Goal: Information Seeking & Learning: Find specific fact

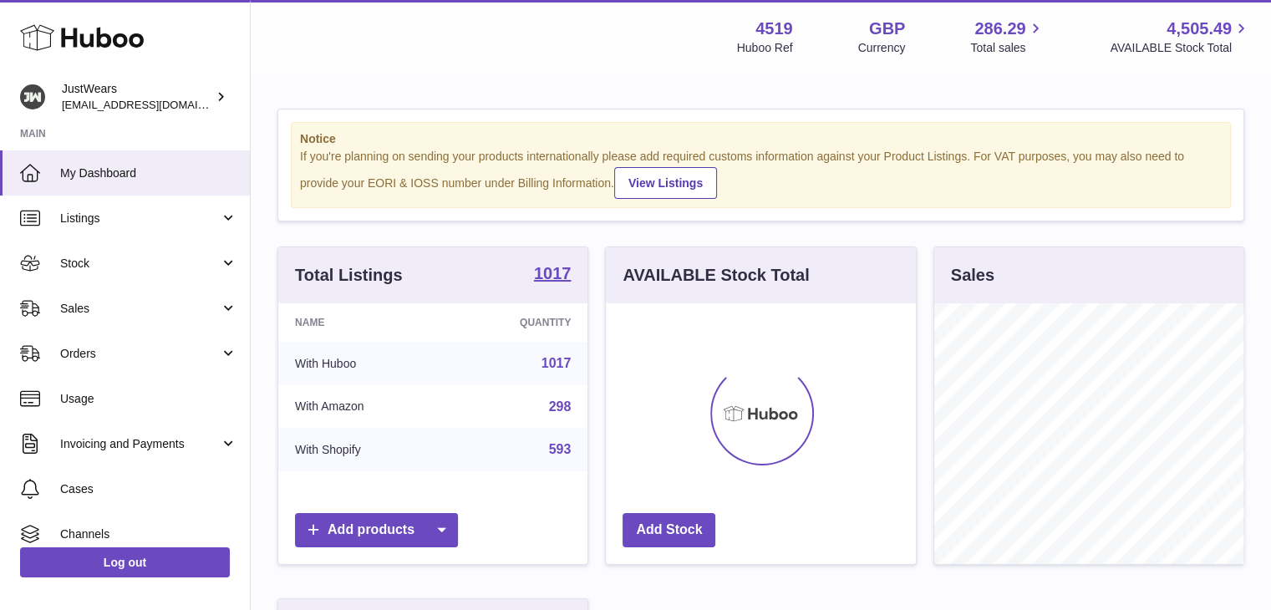
scroll to position [261, 310]
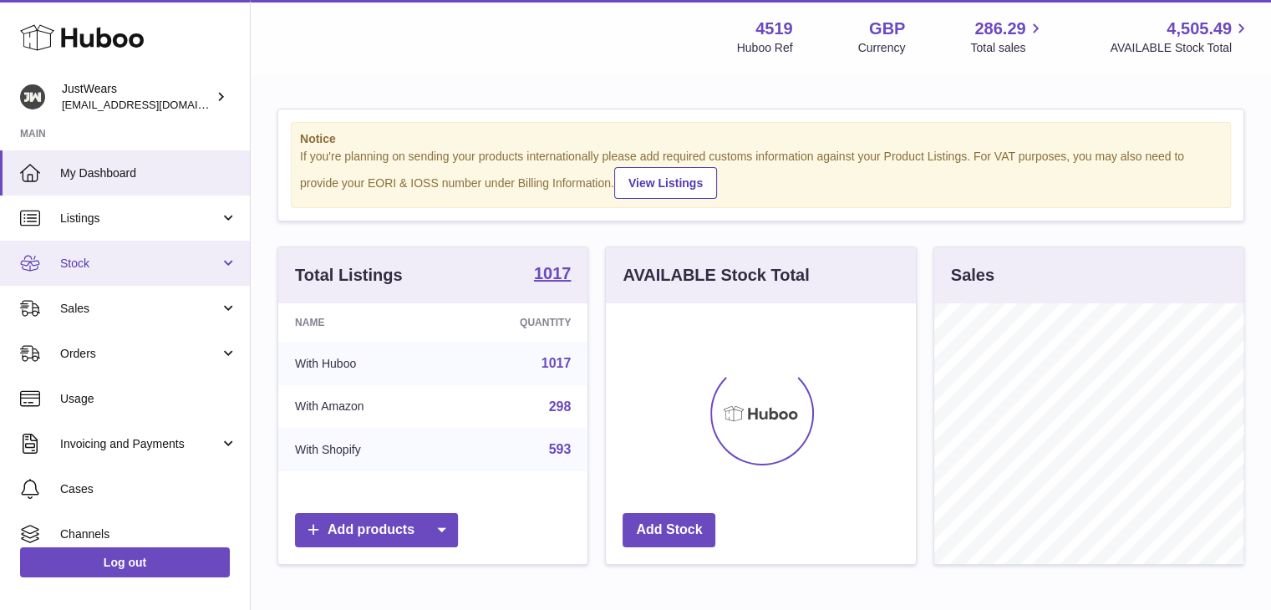
click at [184, 268] on span "Stock" at bounding box center [140, 264] width 160 height 16
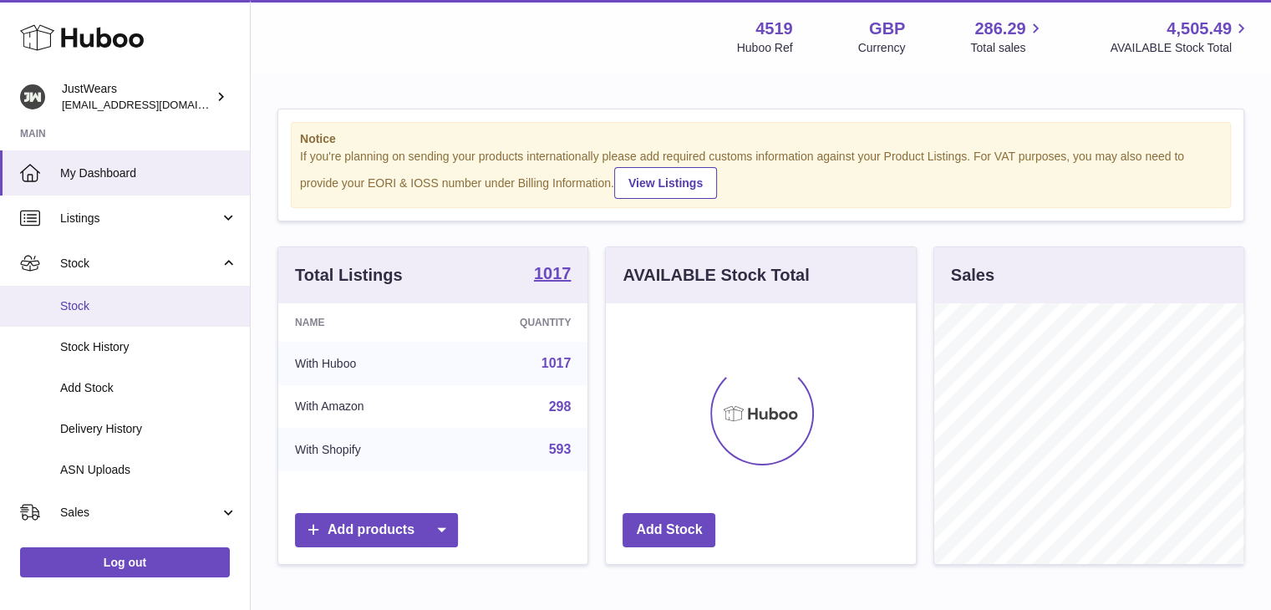
click at [140, 313] on link "Stock" at bounding box center [125, 306] width 250 height 41
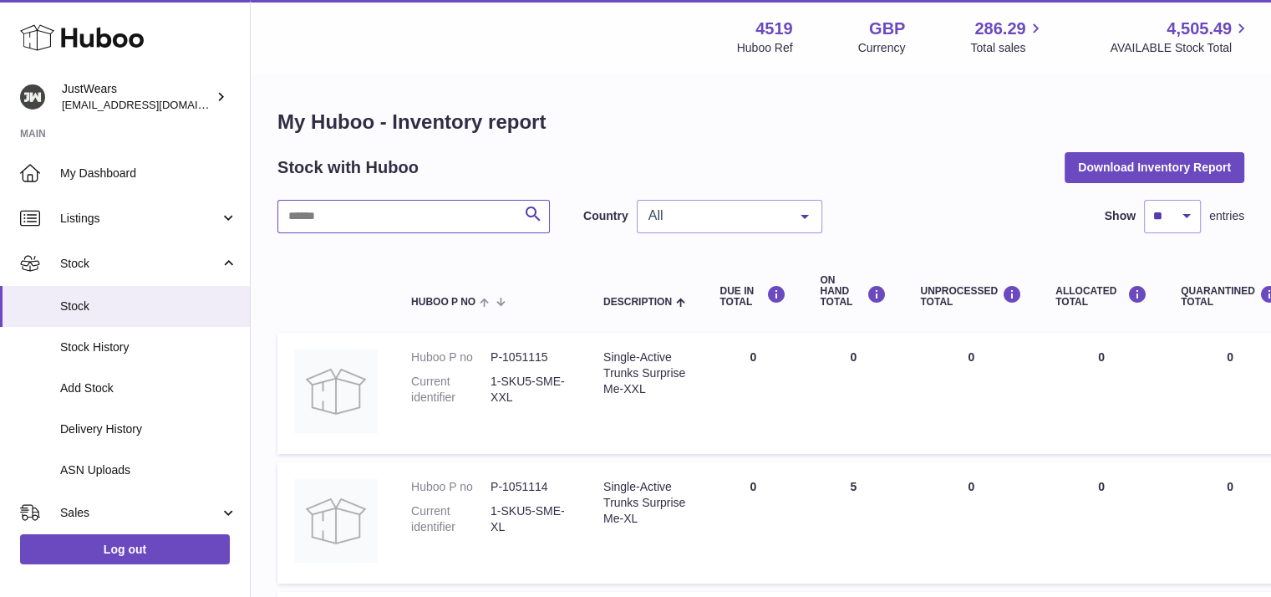
click at [404, 226] on input "text" at bounding box center [413, 216] width 272 height 33
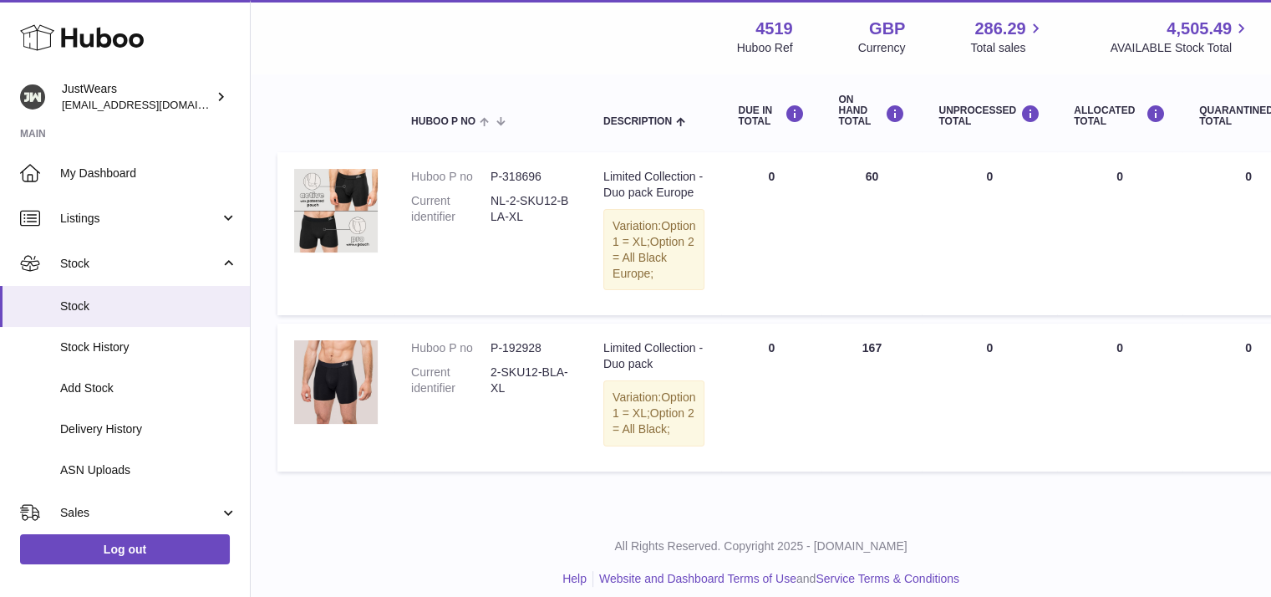
scroll to position [183, 0]
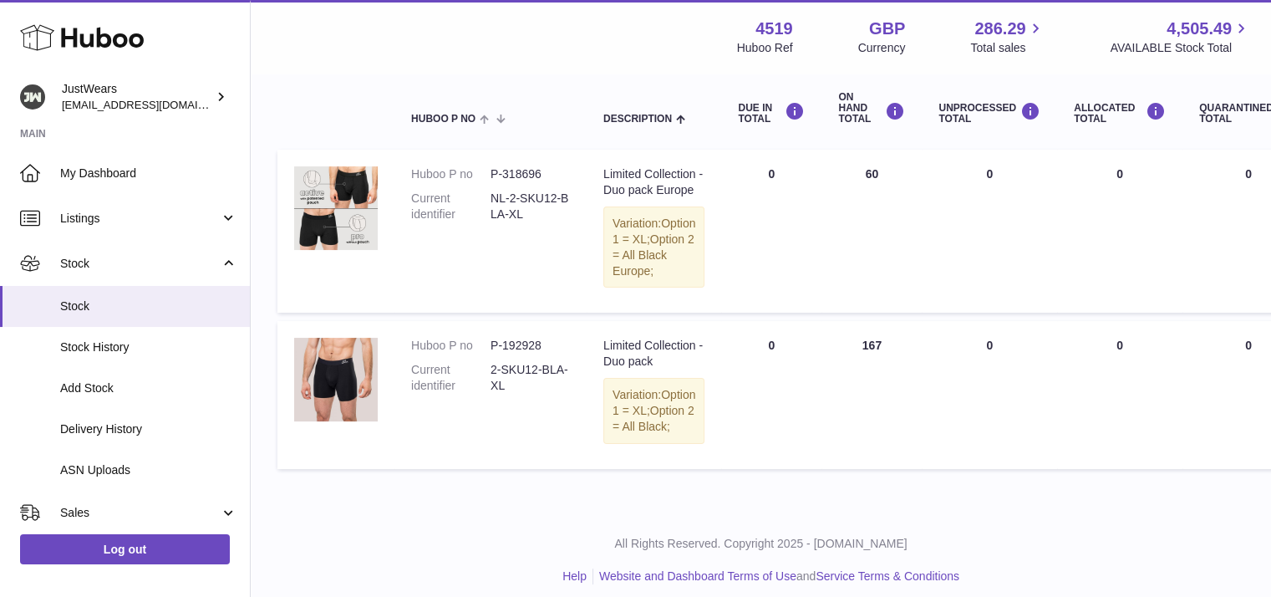
type input "**********"
click at [521, 353] on dd "P-192928" at bounding box center [529, 346] width 79 height 16
copy dd "192928"
